Goal: Contribute content

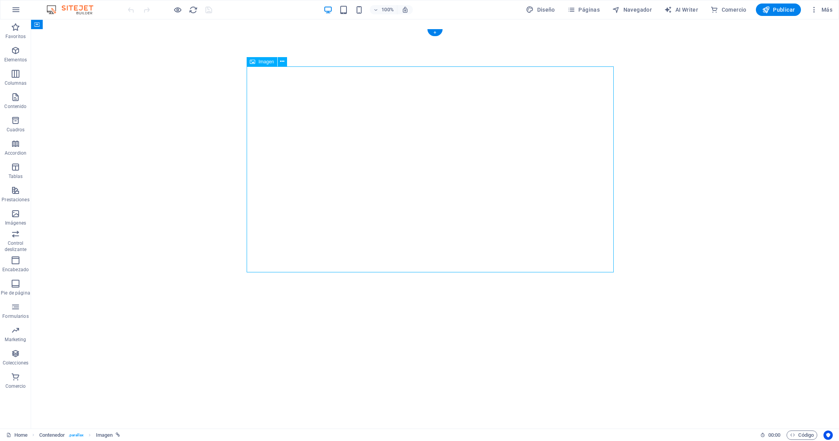
select select "px"
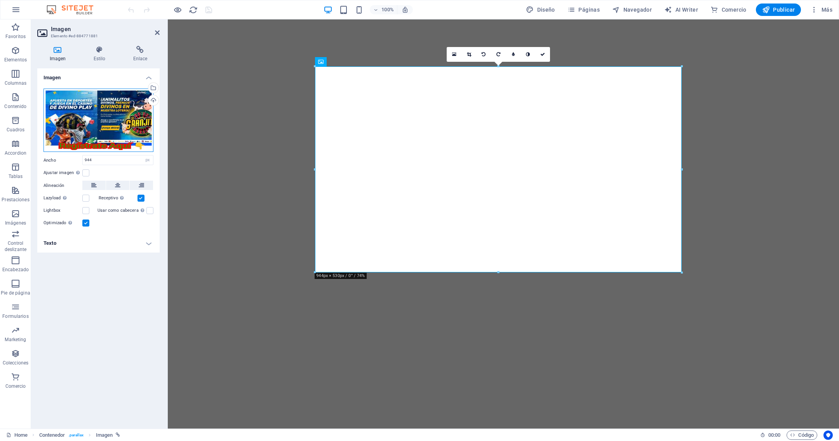
click at [108, 126] on div "Arrastra archivos aquí, haz clic para escoger archivos o selecciona archivos de…" at bounding box center [99, 121] width 110 height 64
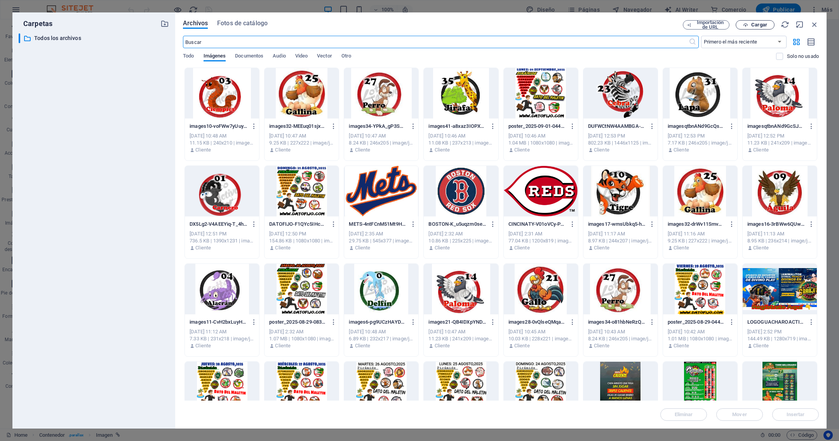
click at [755, 21] on button "Cargar" at bounding box center [755, 24] width 39 height 9
click at [817, 24] on icon "button" at bounding box center [814, 24] width 9 height 9
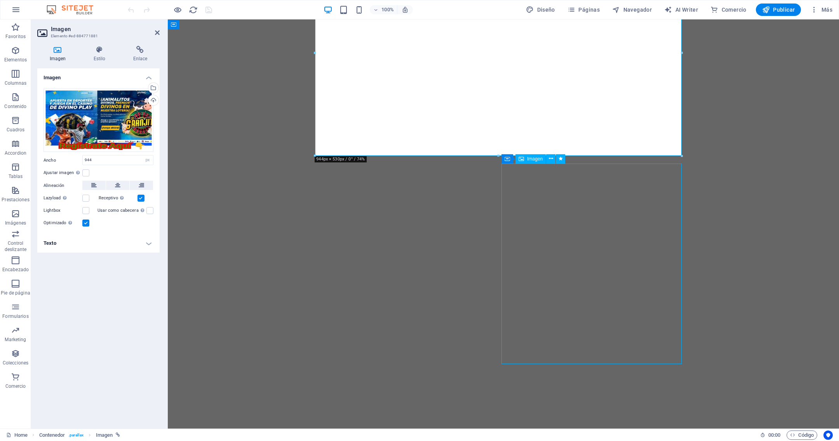
select select "%"
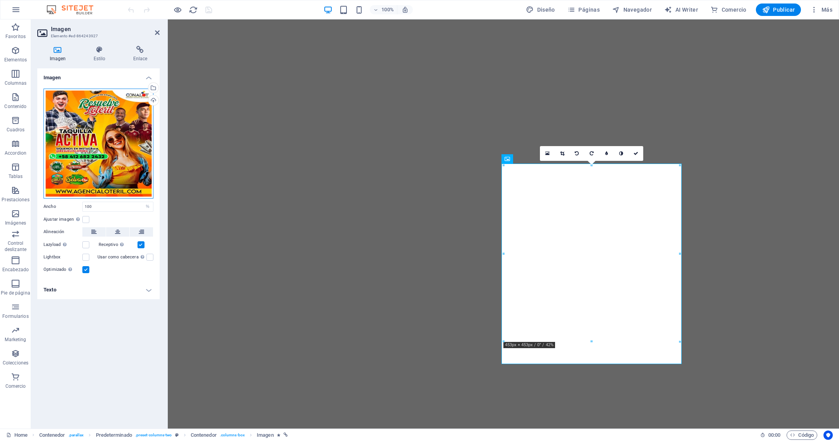
click at [74, 123] on div "Arrastra archivos aquí, haz clic para escoger archivos o selecciona archivos de…" at bounding box center [99, 144] width 110 height 110
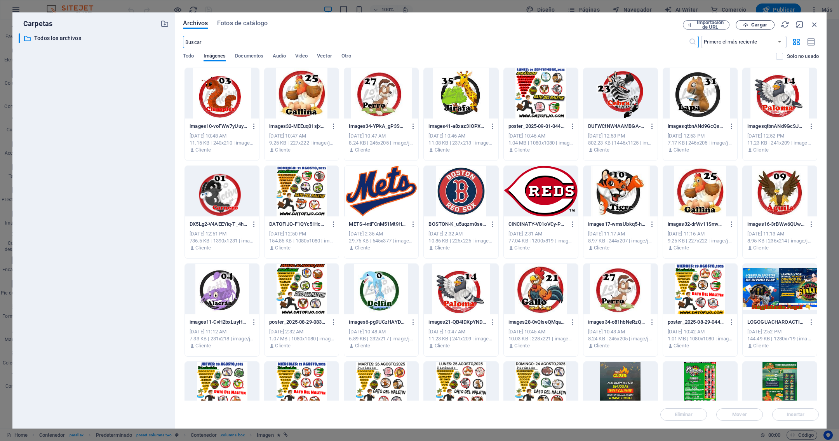
click at [767, 27] on span "Cargar" at bounding box center [759, 25] width 16 height 5
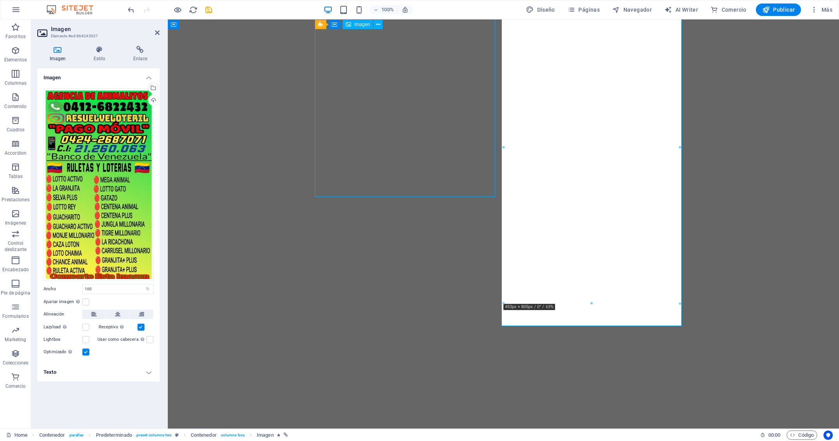
select select "%"
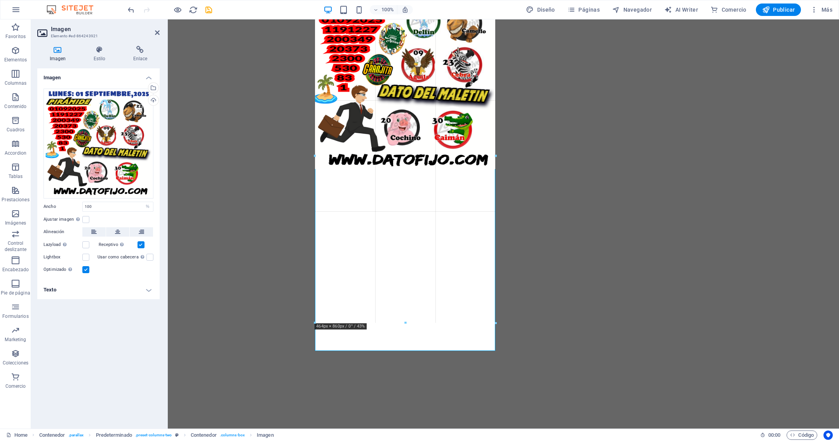
drag, startPoint x: 494, startPoint y: 171, endPoint x: 474, endPoint y: 325, distance: 155.1
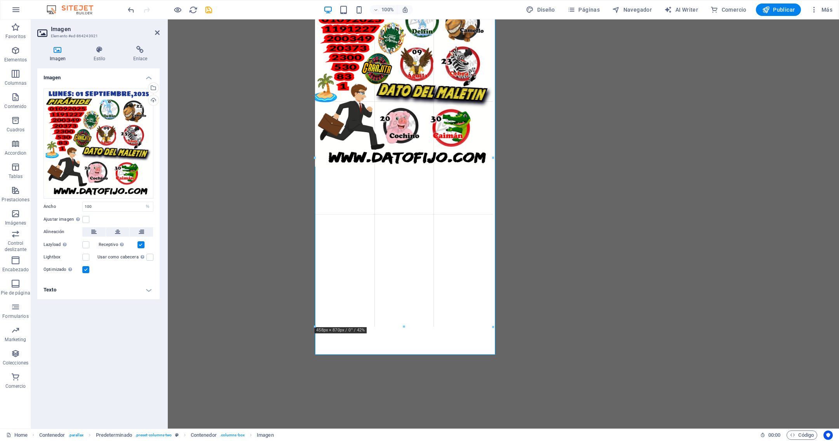
drag, startPoint x: 408, startPoint y: 169, endPoint x: 452, endPoint y: 327, distance: 163.8
type input "458"
select select "px"
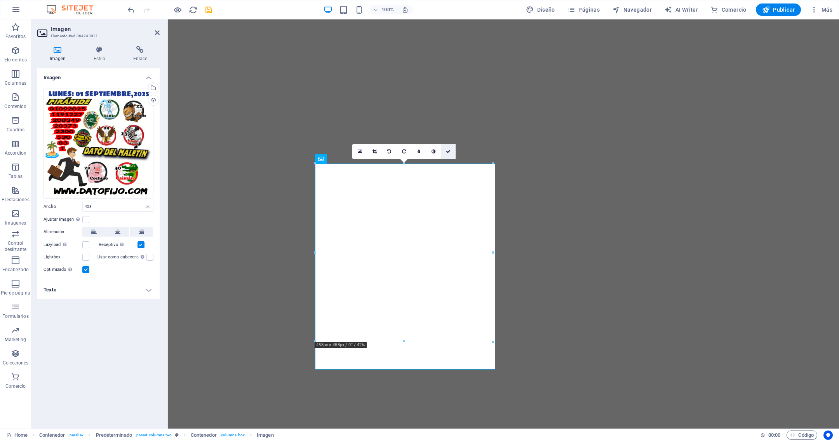
click at [449, 149] on icon at bounding box center [448, 151] width 5 height 5
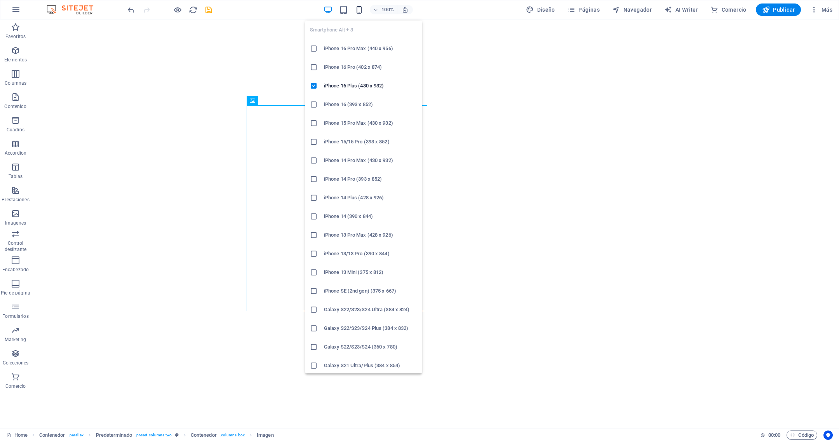
click at [362, 5] on icon "button" at bounding box center [359, 9] width 9 height 9
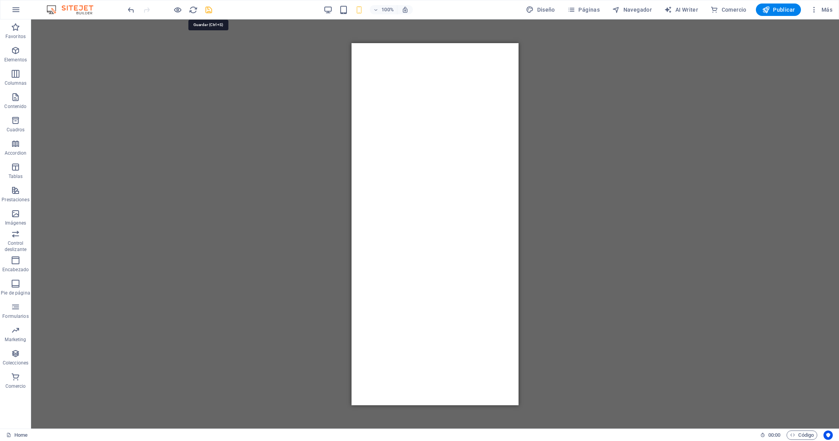
click at [210, 8] on icon "save" at bounding box center [208, 9] width 9 height 9
click at [776, 7] on span "Publicar" at bounding box center [778, 10] width 33 height 8
